Goal: Information Seeking & Learning: Learn about a topic

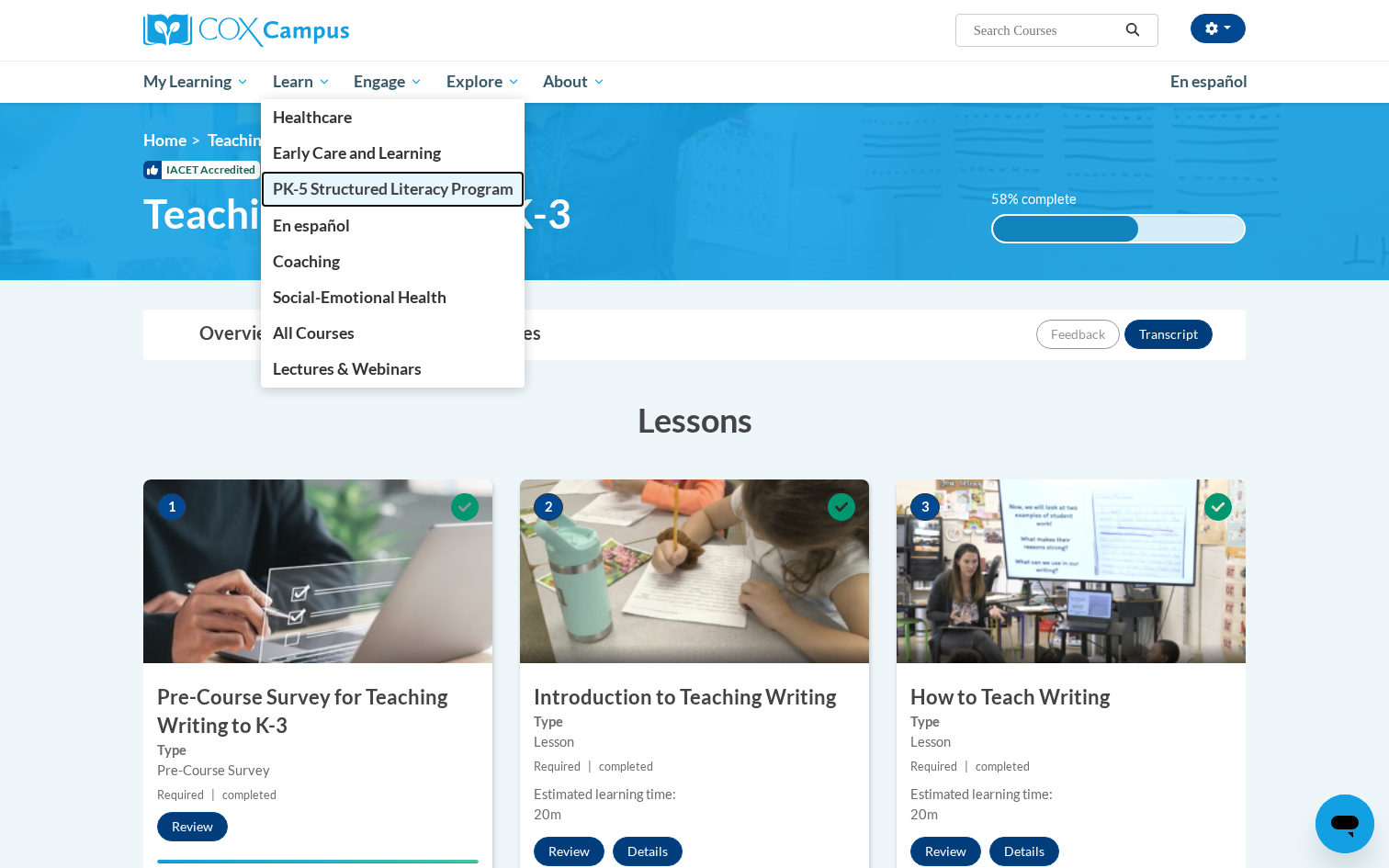
click at [305, 187] on span "PK-5 Structured Literacy Program" at bounding box center [392, 188] width 241 height 19
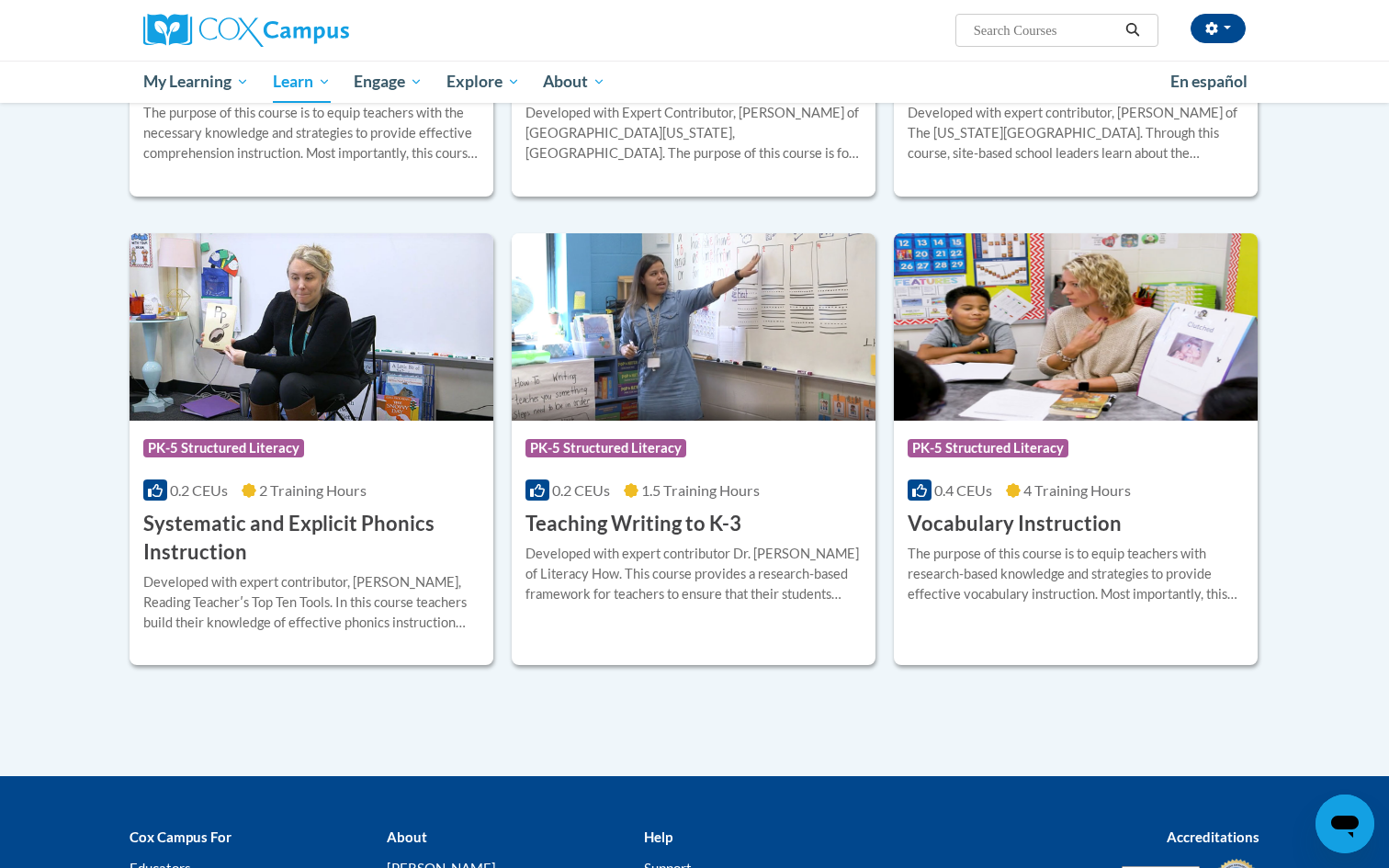
scroll to position [1872, 0]
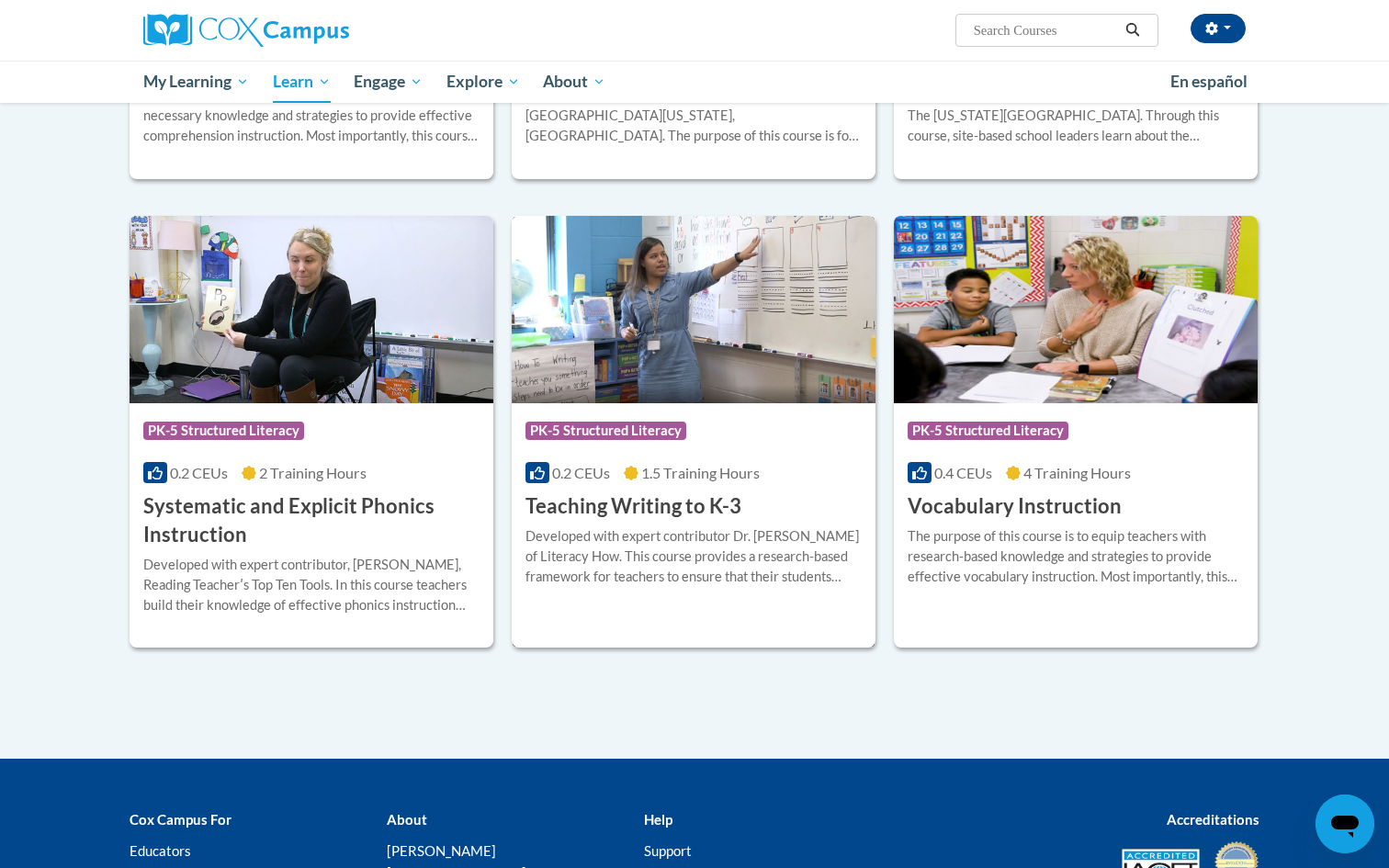
click at [629, 512] on h3 "Teaching Writing to K-3" at bounding box center [633, 506] width 216 height 28
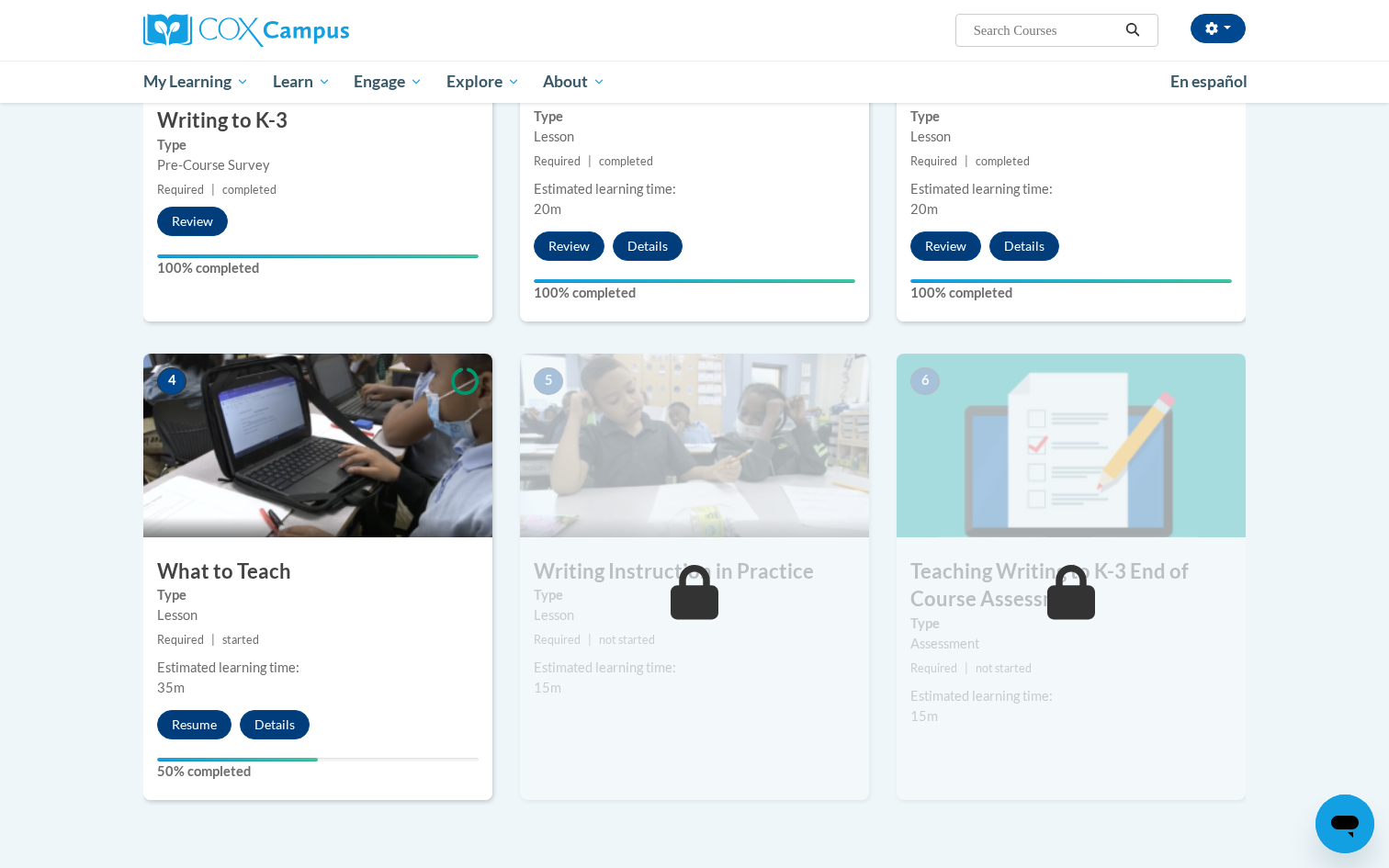
scroll to position [717, 0]
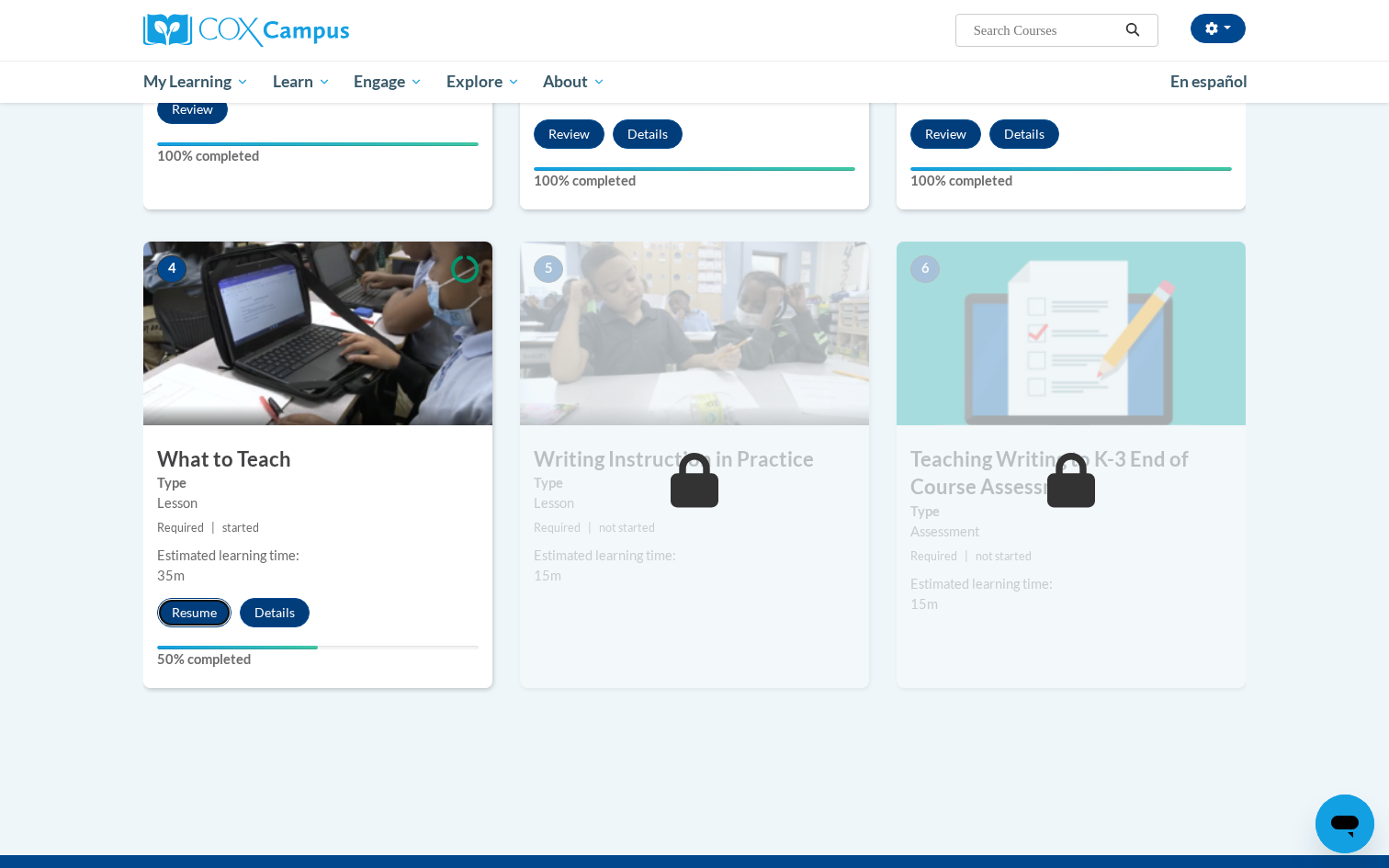
click at [187, 606] on button "Resume" at bounding box center [194, 613] width 74 height 29
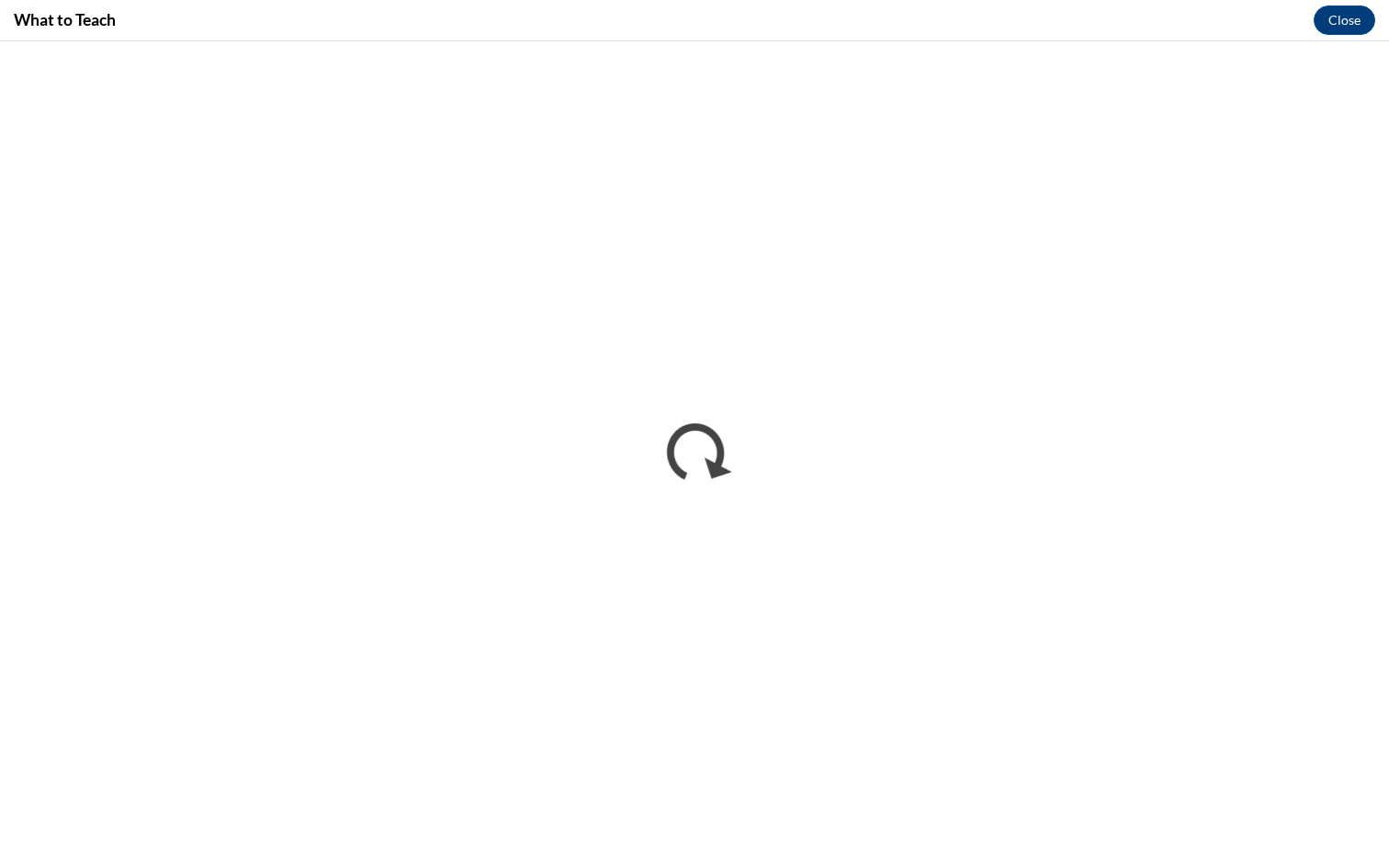
scroll to position [0, 0]
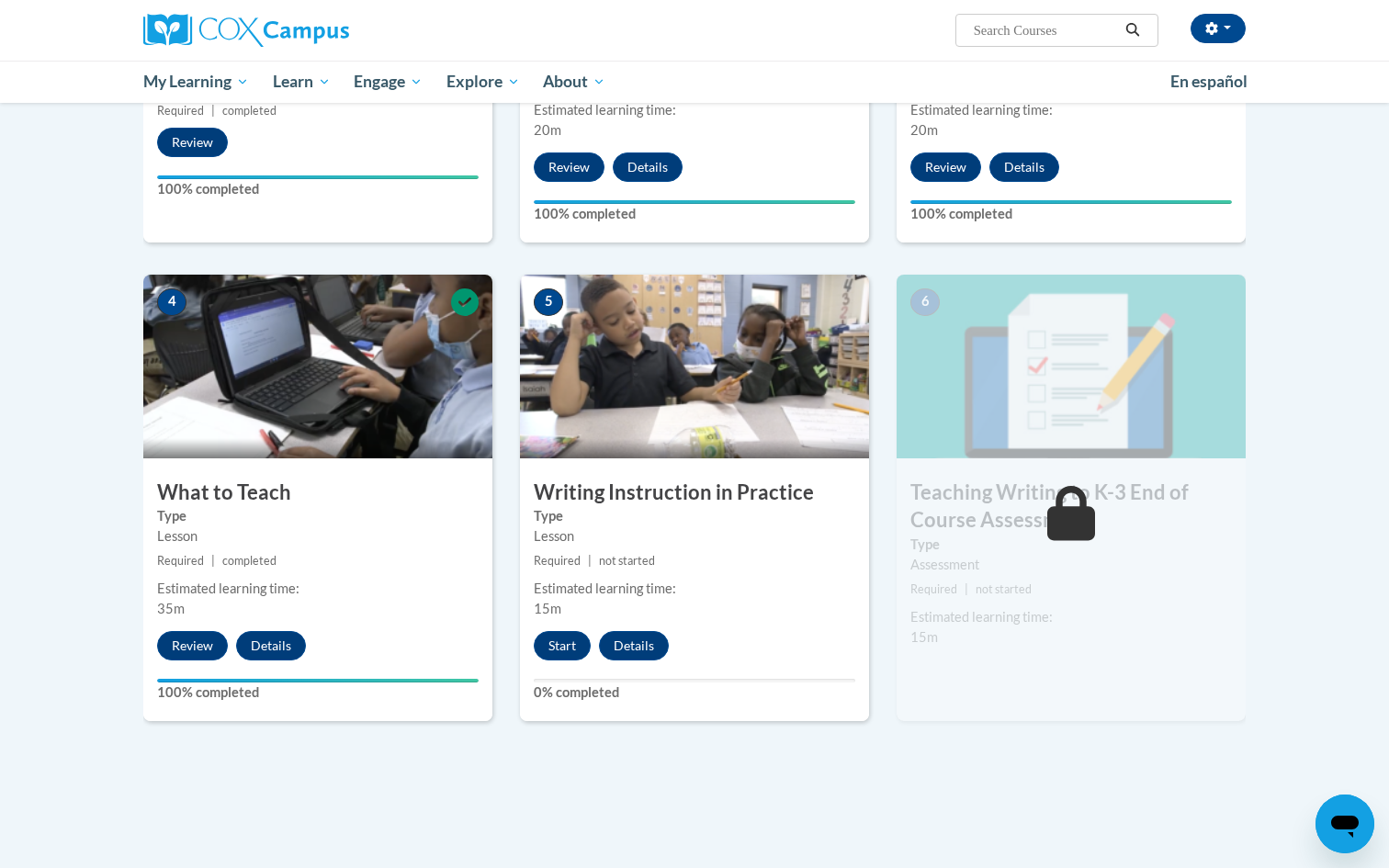
scroll to position [1007, 0]
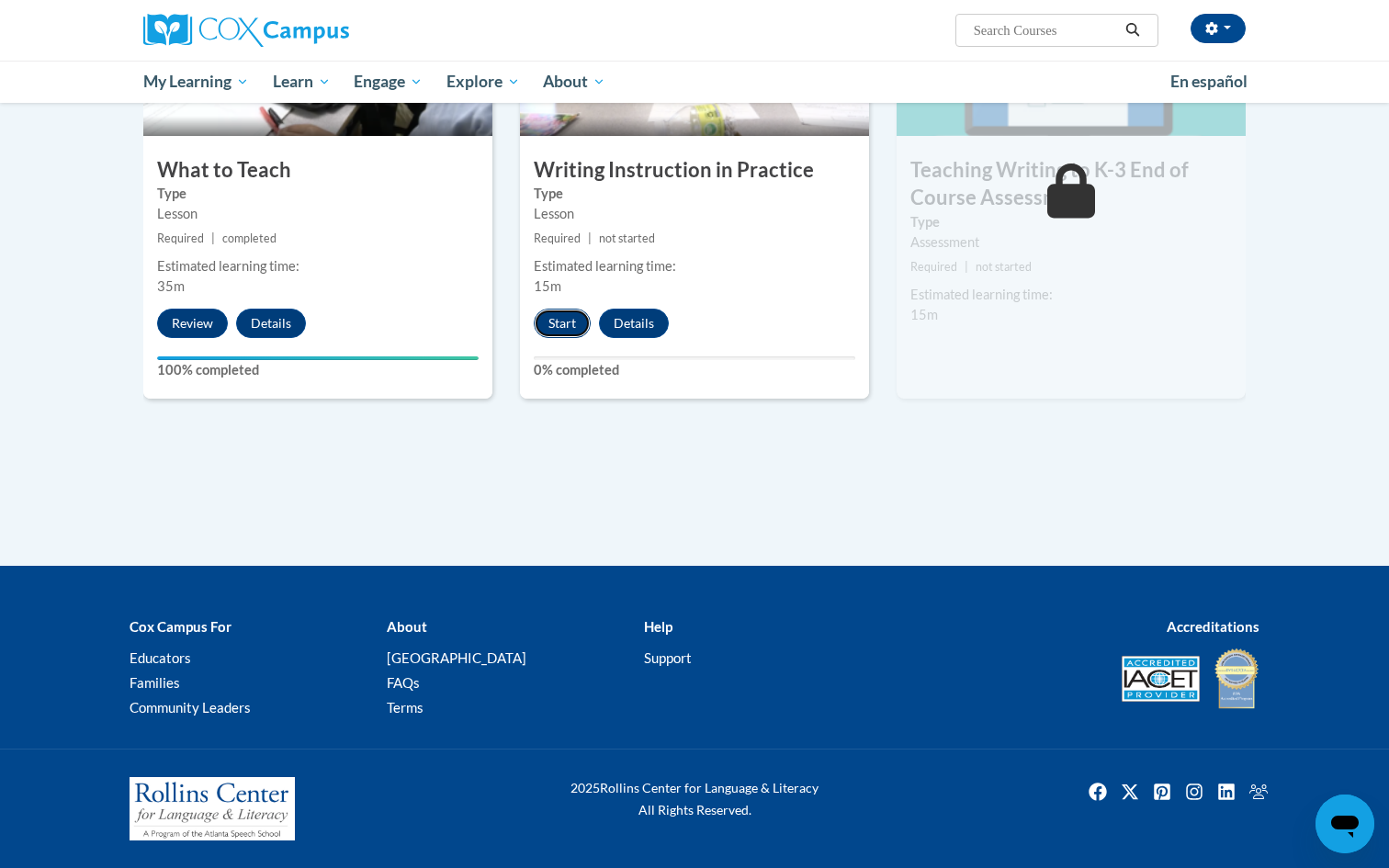
click at [571, 310] on button "Start" at bounding box center [562, 323] width 57 height 29
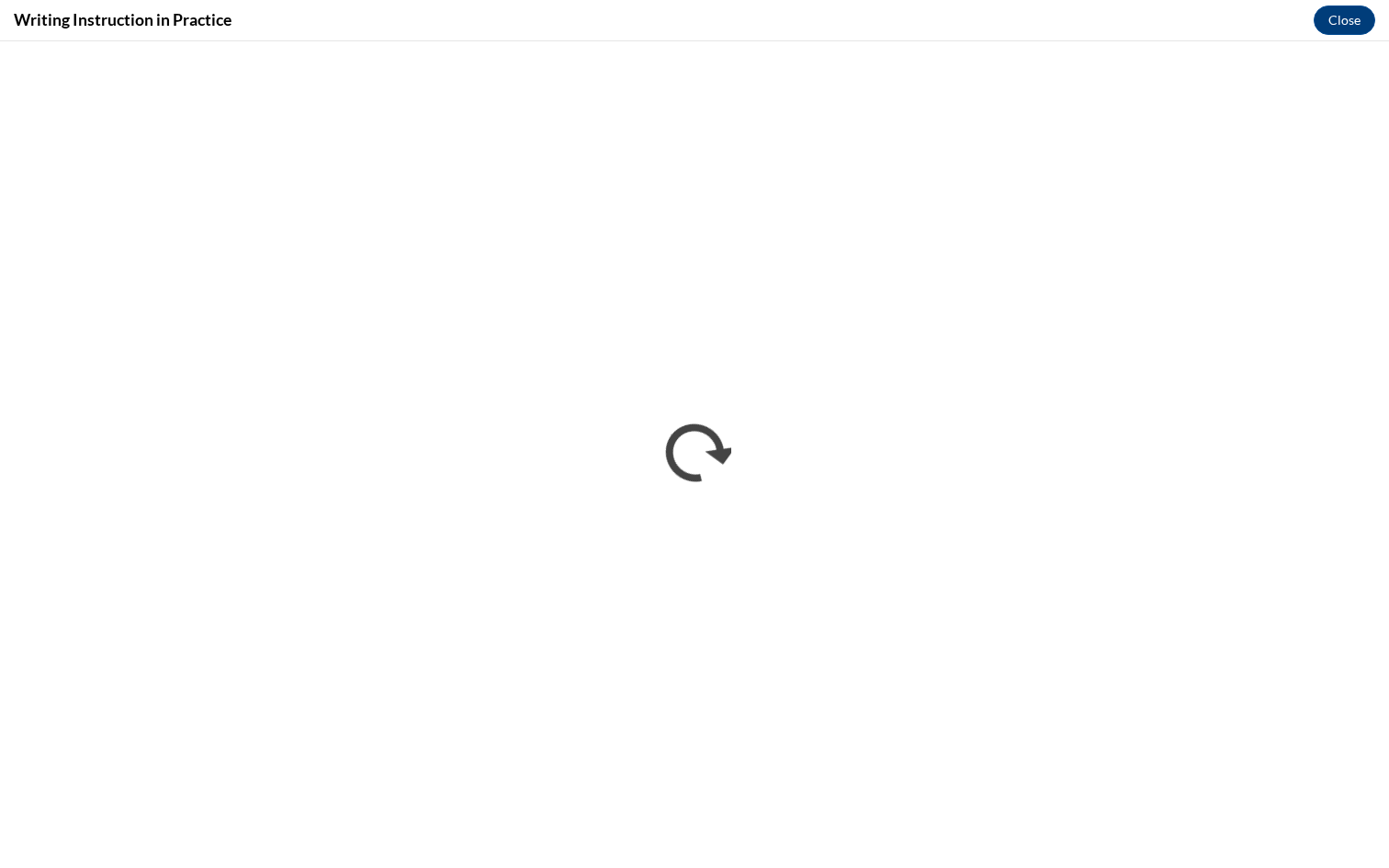
scroll to position [0, 0]
